Goal: Find specific page/section: Find specific page/section

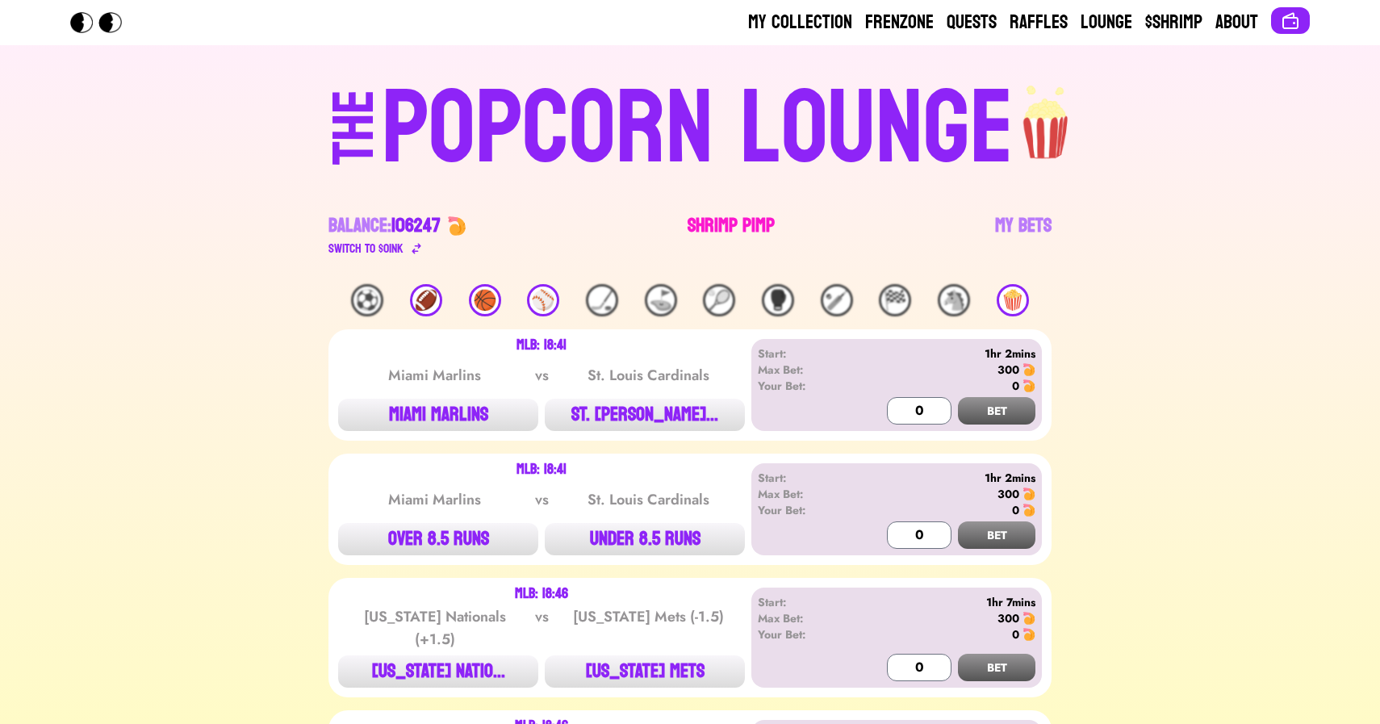
click at [712, 235] on link "Shrimp Pimp" at bounding box center [731, 235] width 87 height 45
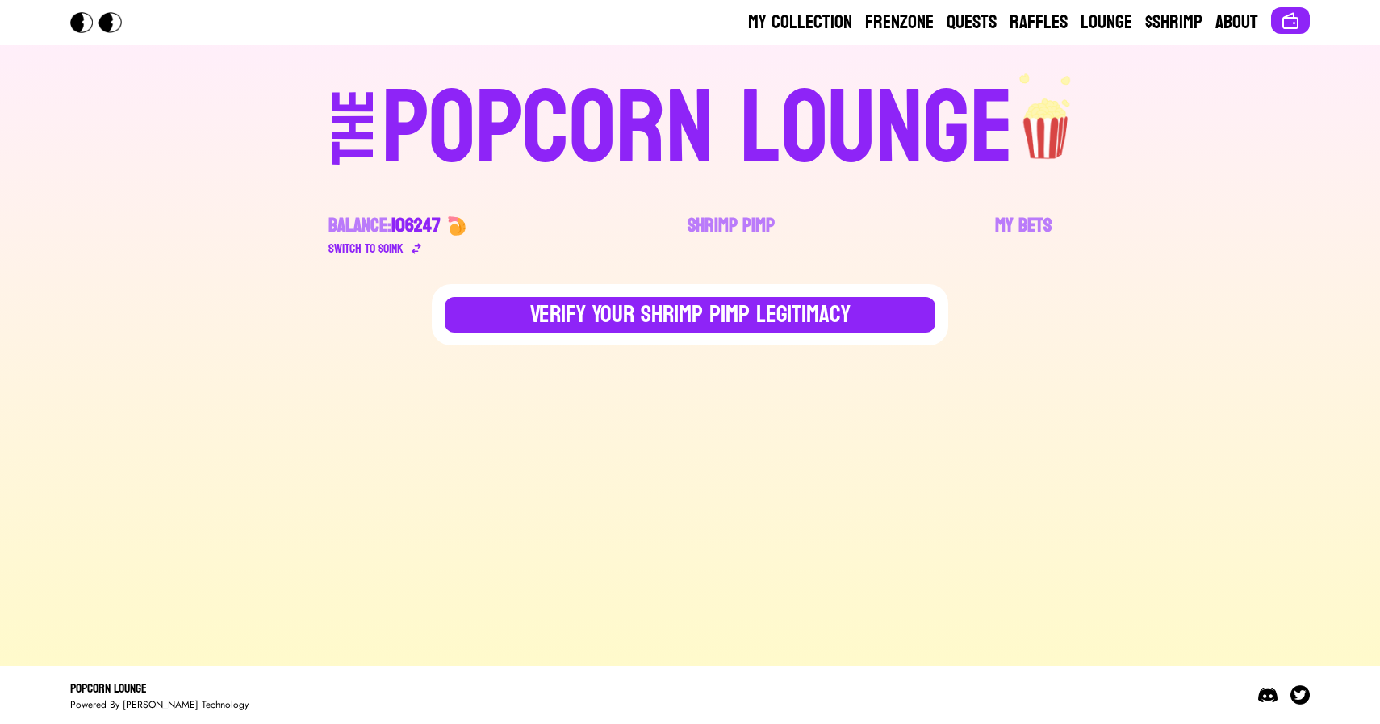
click at [526, 128] on div "POPCORN LOUNGE" at bounding box center [698, 128] width 632 height 103
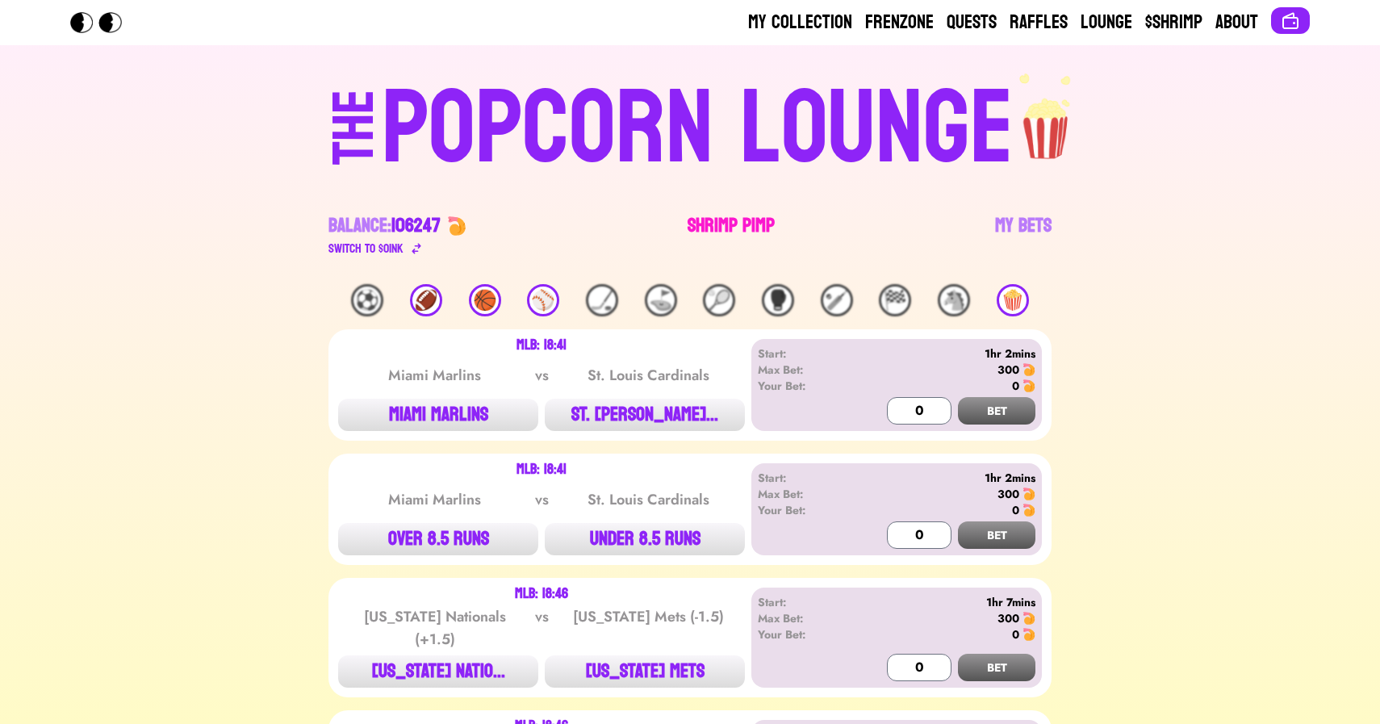
click at [740, 221] on link "Shrimp Pimp" at bounding box center [731, 235] width 87 height 45
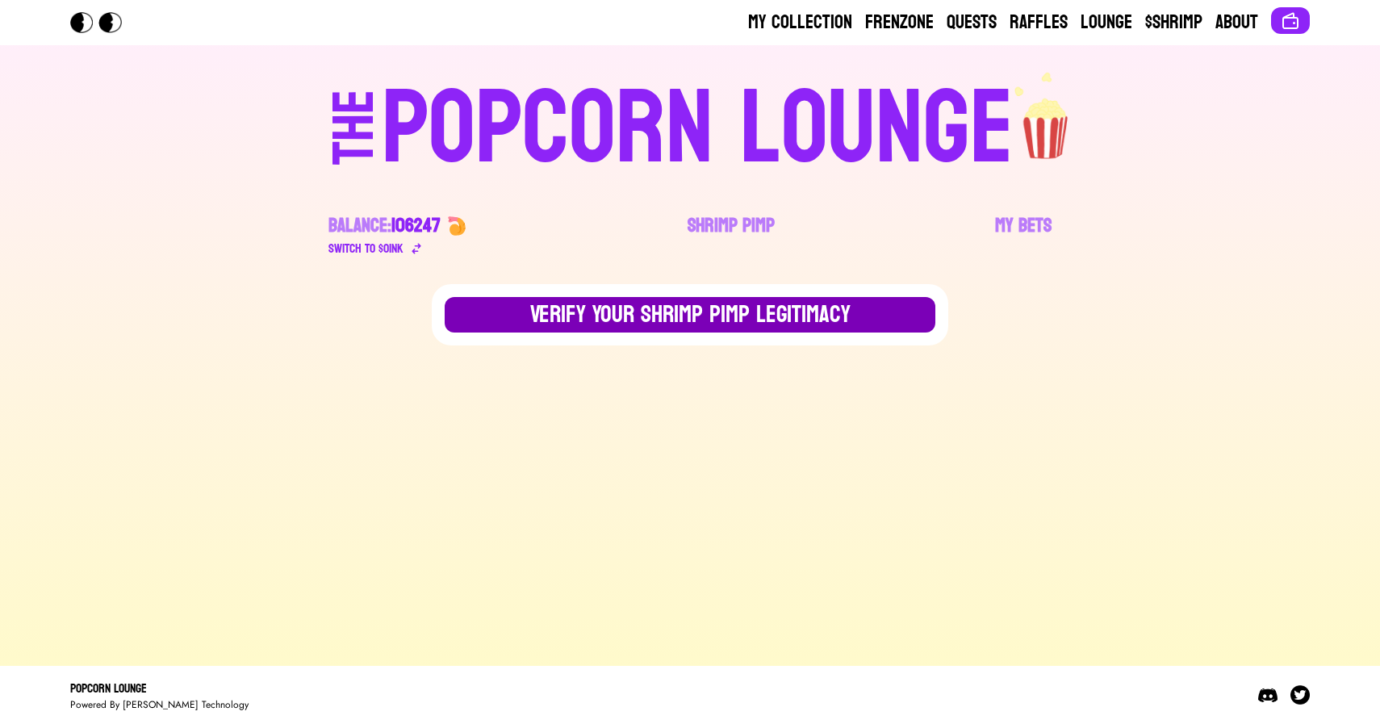
click at [714, 313] on button "Verify Your Shrimp Pimp Legitimacy" at bounding box center [690, 315] width 491 height 36
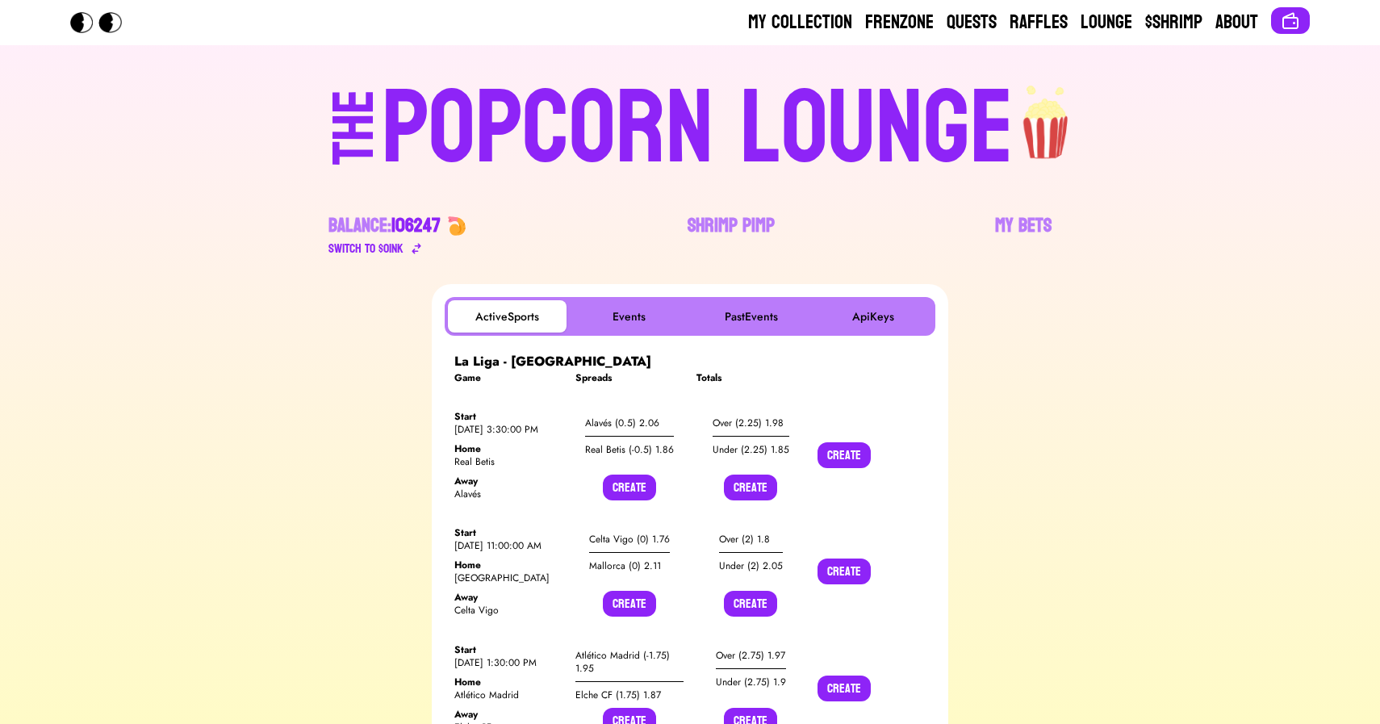
drag, startPoint x: 1131, startPoint y: 27, endPoint x: 1168, endPoint y: 4, distance: 43.5
click at [1168, 4] on header "My Collection Frenzone Quests Raffles Lounge $Shrimp About" at bounding box center [690, 22] width 1380 height 45
click at [617, 307] on button "Events" at bounding box center [629, 316] width 119 height 32
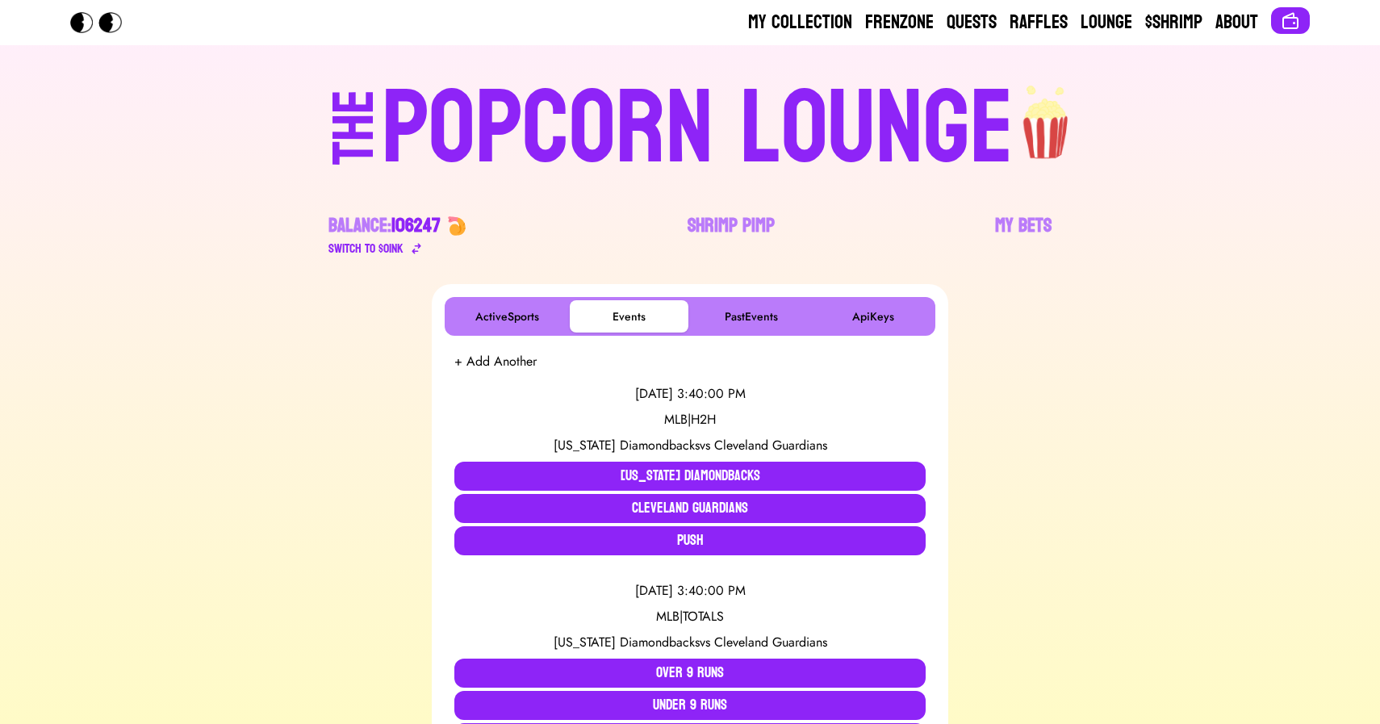
click at [446, 106] on div "POPCORN LOUNGE" at bounding box center [698, 128] width 632 height 103
